Goal: Task Accomplishment & Management: Use online tool/utility

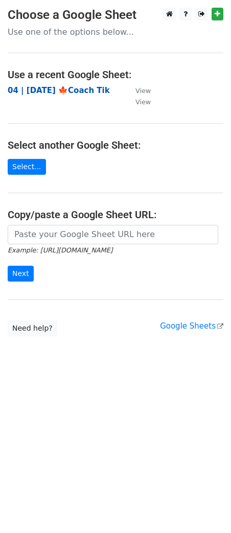
click at [69, 89] on strong "04 | [DATE] 🍁Coach Tik" at bounding box center [59, 90] width 102 height 9
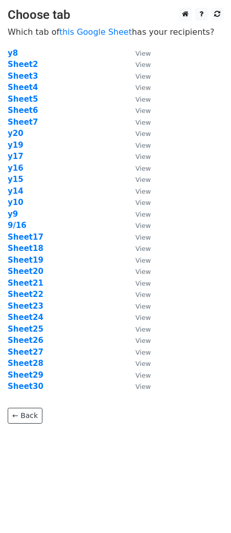
click at [60, 196] on td "y14" at bounding box center [67, 192] width 118 height 12
click at [28, 329] on strong "Sheet25" at bounding box center [26, 329] width 36 height 9
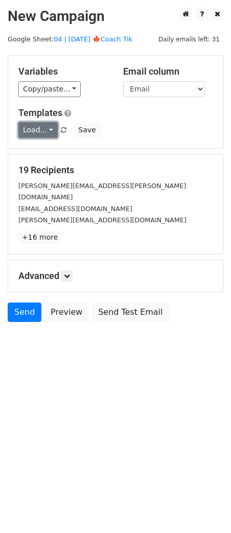
click at [40, 132] on link "Load..." at bounding box center [37, 130] width 39 height 16
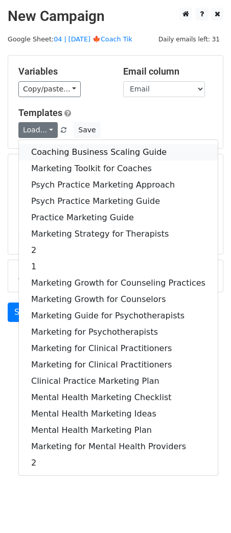
click at [77, 157] on link "Coaching Business Scaling Guide" at bounding box center [118, 152] width 199 height 16
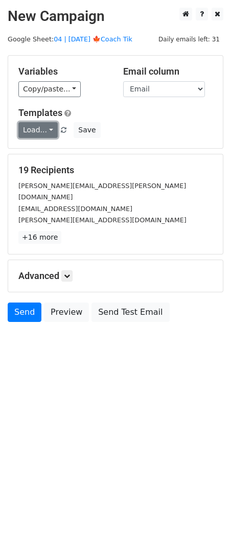
click at [40, 127] on link "Load..." at bounding box center [37, 130] width 39 height 16
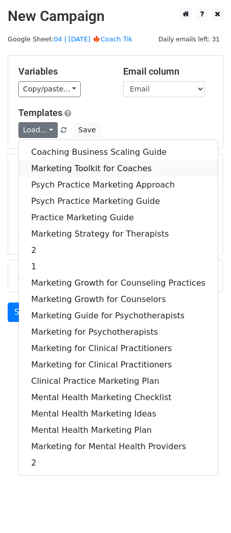
click at [47, 166] on link "Marketing Toolkit for Coaches" at bounding box center [118, 169] width 199 height 16
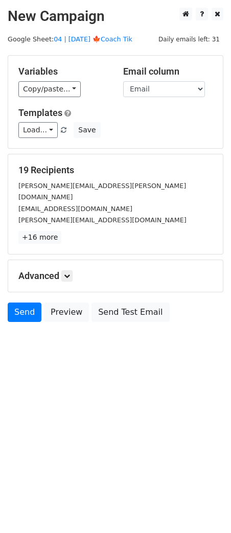
click at [65, 269] on div "Advanced Tracking Track Opens UTM Codes Track Clicks Filters Only include sprea…" at bounding box center [115, 276] width 215 height 32
click at [66, 271] on link at bounding box center [66, 276] width 11 height 11
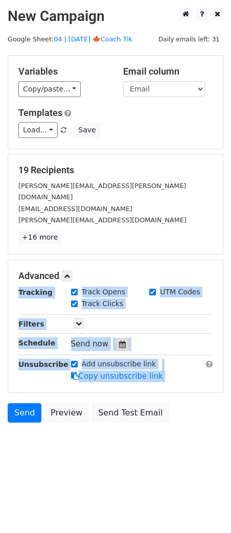
click at [120, 338] on div at bounding box center [123, 344] width 14 height 13
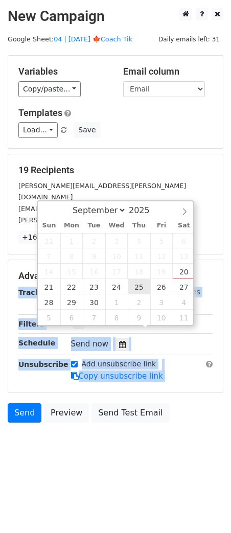
type input "2025-09-25 12:00"
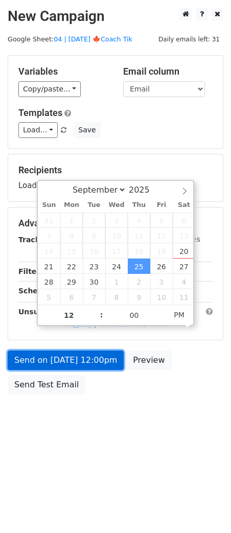
click at [95, 363] on link "Send on Sep 25 at 12:00pm" at bounding box center [66, 360] width 116 height 19
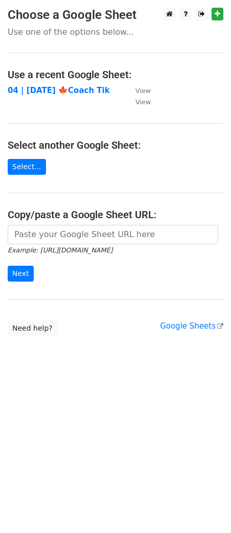
click at [80, 95] on td "04 | [DATE] 🍁Coach Tik" at bounding box center [67, 91] width 118 height 12
click at [80, 90] on strong "04 | [DATE] 🍁Coach Tik" at bounding box center [59, 90] width 102 height 9
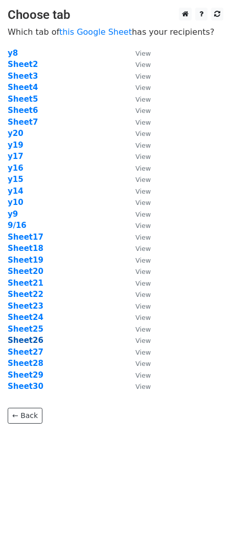
click at [36, 339] on strong "Sheet26" at bounding box center [26, 340] width 36 height 9
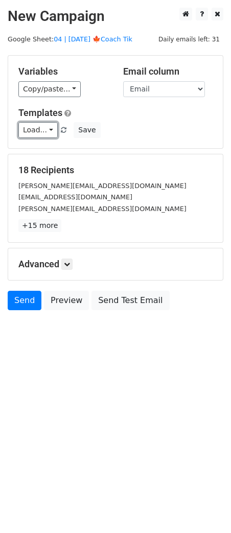
click at [39, 130] on link "Load..." at bounding box center [37, 130] width 39 height 16
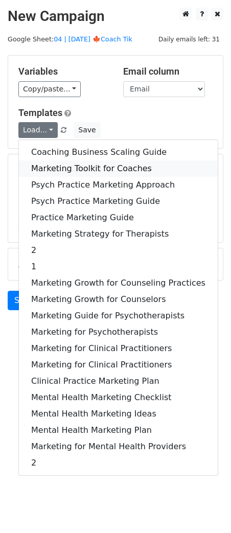
click at [47, 169] on link "Marketing Toolkit for Coaches" at bounding box center [118, 169] width 199 height 16
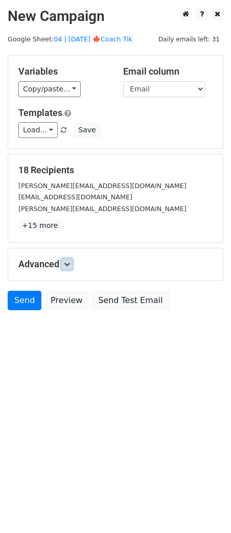
click at [70, 261] on icon at bounding box center [67, 264] width 6 height 6
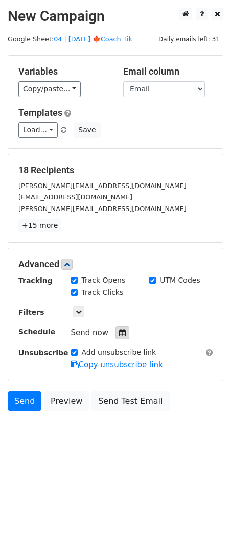
click at [119, 334] on icon at bounding box center [122, 332] width 7 height 7
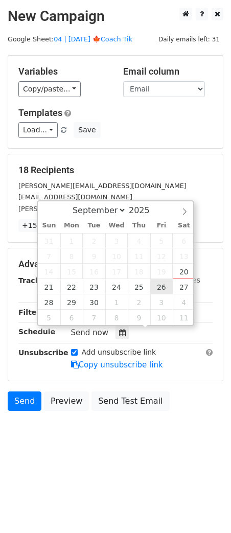
type input "[DATE] 12:00"
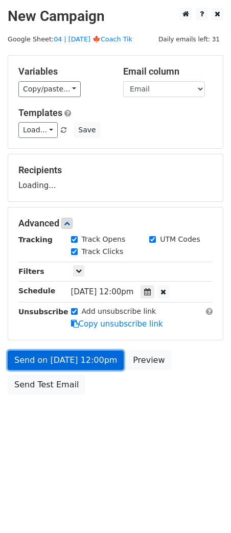
click at [96, 362] on link "Send on [DATE] 12:00pm" at bounding box center [66, 360] width 116 height 19
